Goal: Navigation & Orientation: Find specific page/section

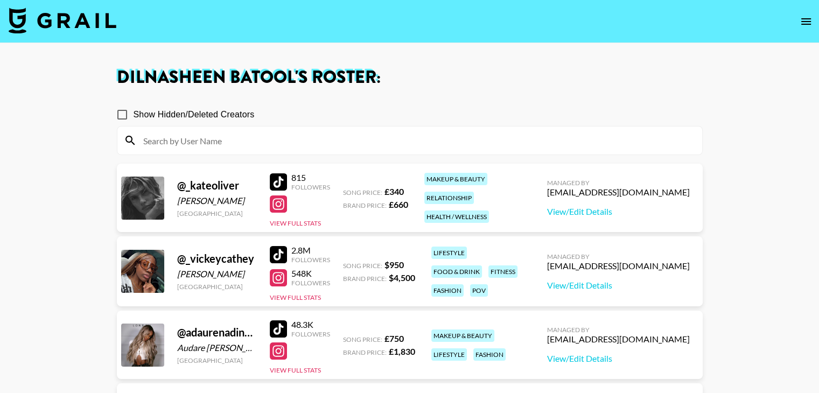
click at [804, 19] on icon "open drawer" at bounding box center [807, 21] width 10 height 6
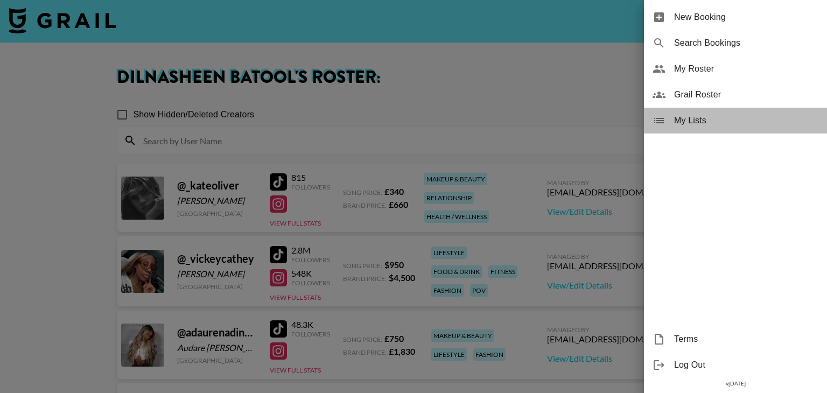
click at [707, 116] on span "My Lists" at bounding box center [746, 120] width 144 height 13
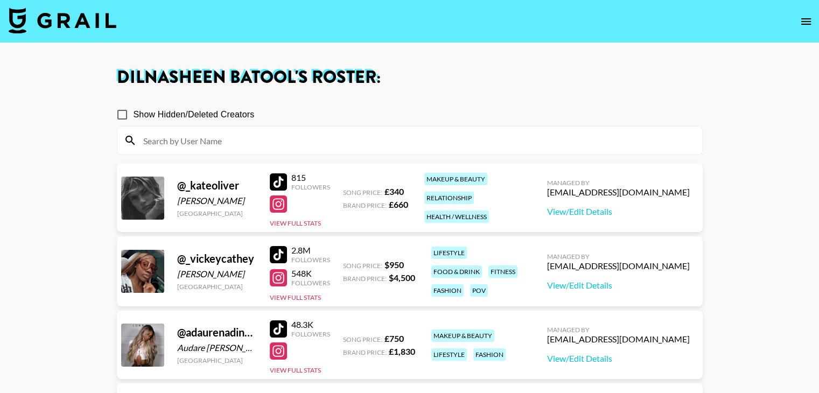
click at [802, 22] on icon "open drawer" at bounding box center [806, 21] width 13 height 13
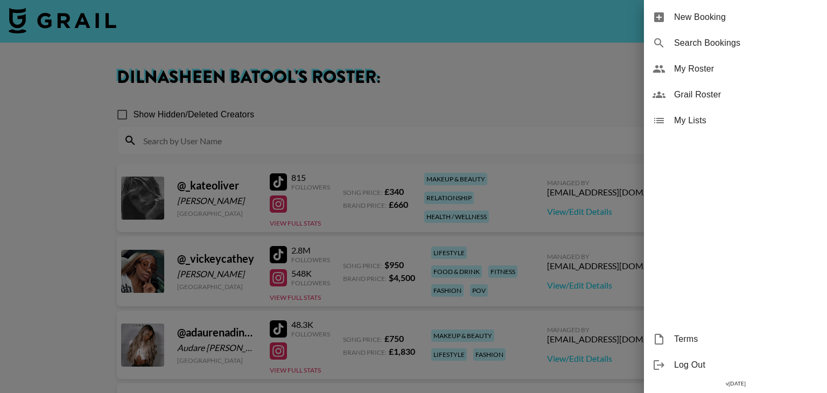
click at [595, 90] on div at bounding box center [413, 196] width 827 height 393
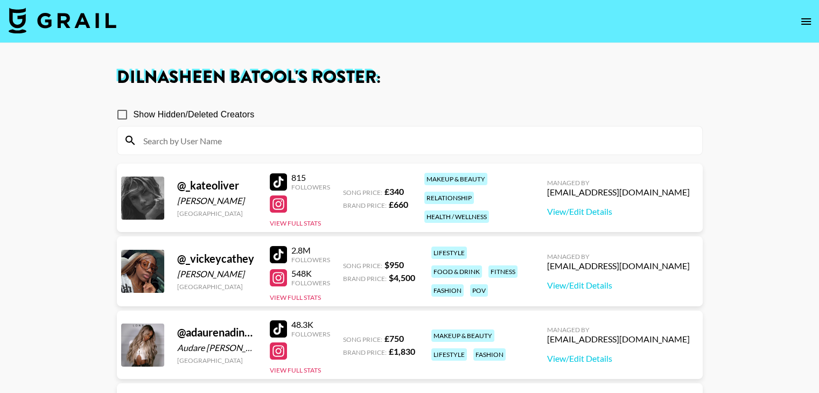
click at [803, 20] on icon "open drawer" at bounding box center [806, 21] width 13 height 13
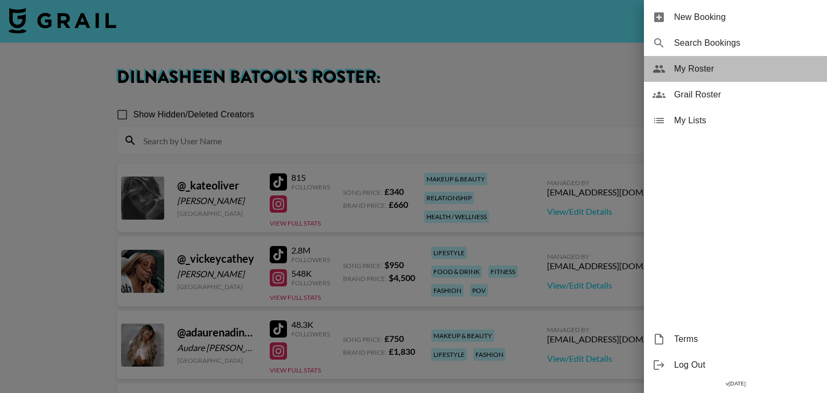
click at [727, 72] on span "My Roster" at bounding box center [746, 68] width 144 height 13
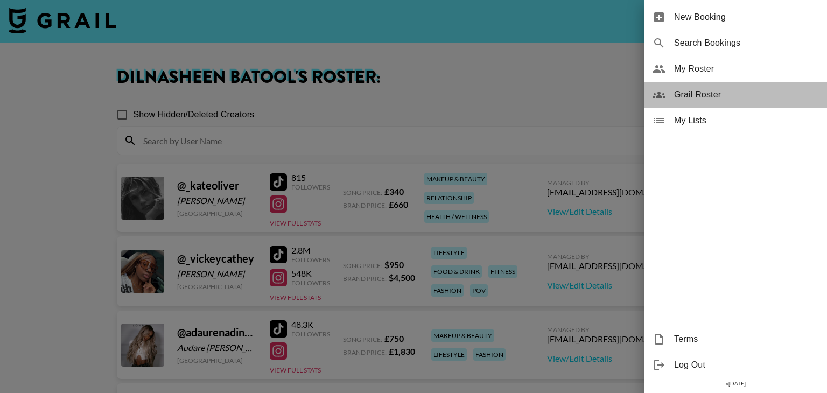
click at [723, 95] on span "Grail Roster" at bounding box center [746, 94] width 144 height 13
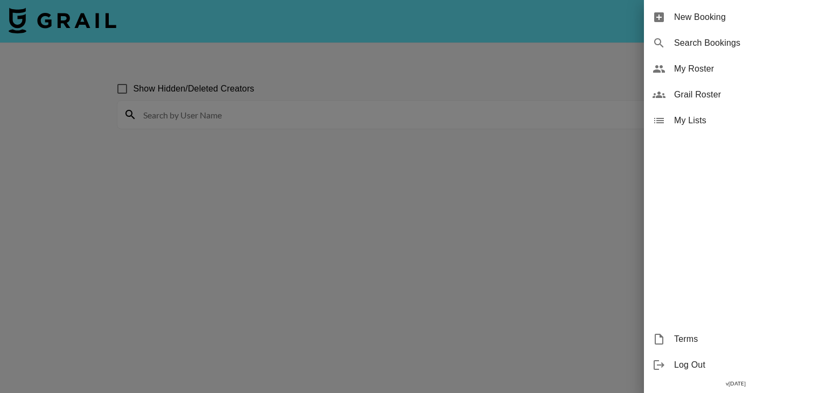
click at [566, 89] on div at bounding box center [413, 196] width 827 height 393
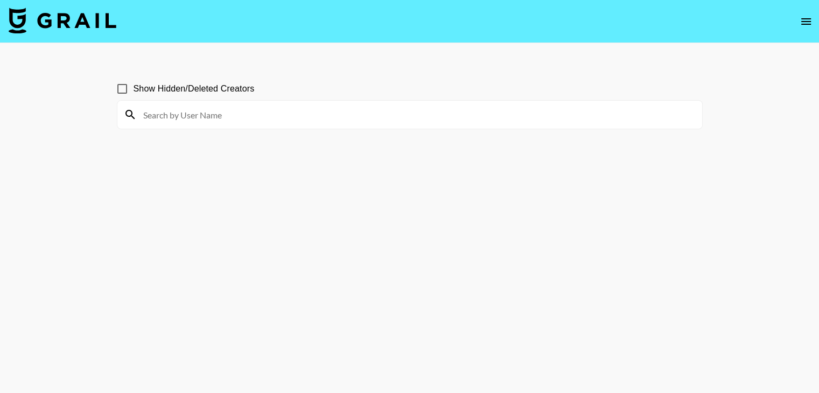
scroll to position [52, 0]
